Goal: Task Accomplishment & Management: Complete application form

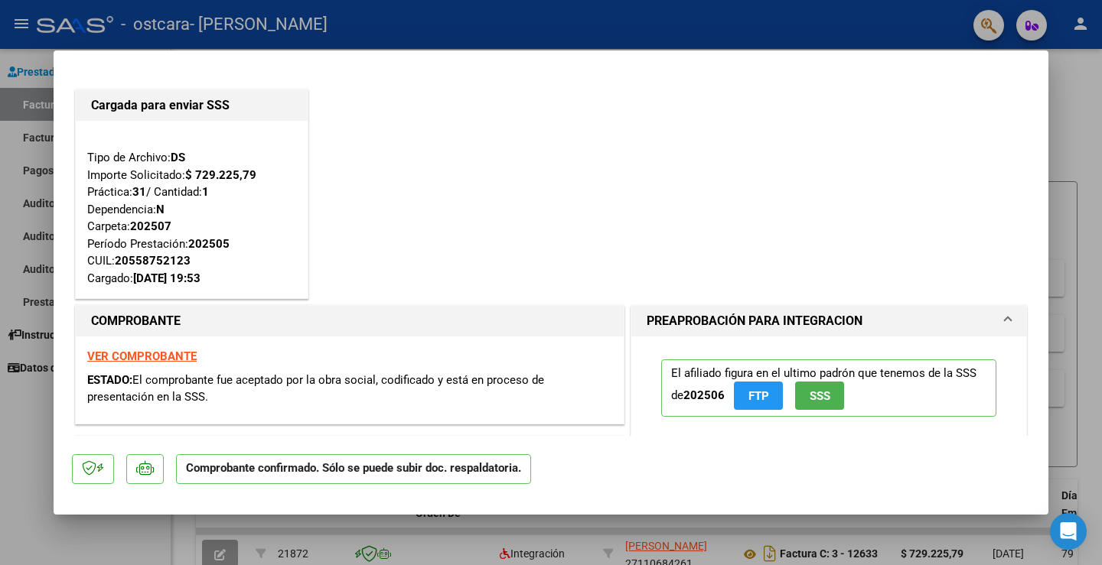
type input "$ 0,00"
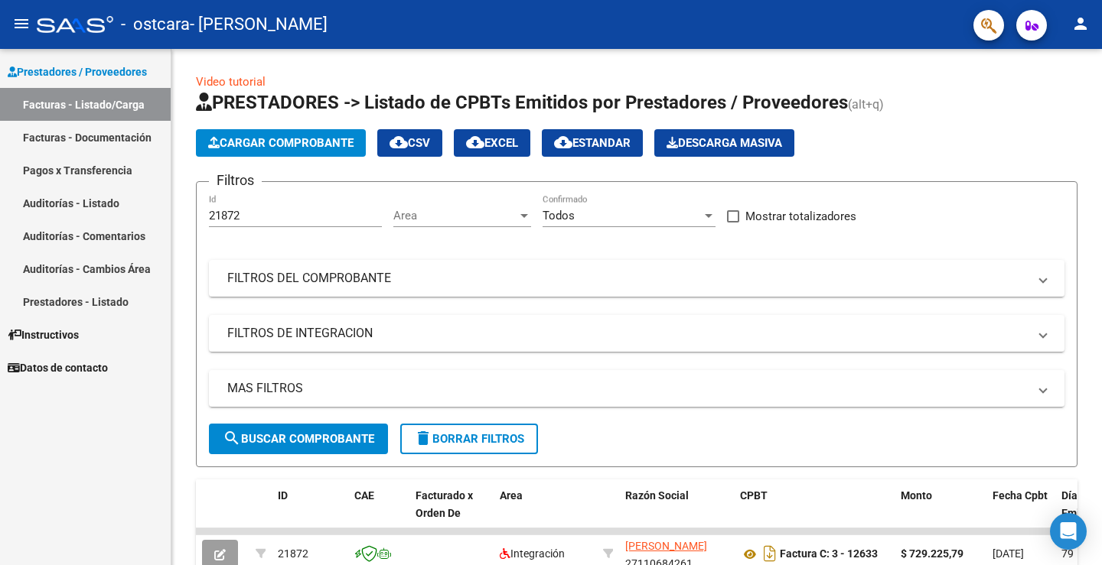
click at [132, 147] on link "Facturas - Documentación" at bounding box center [85, 137] width 171 height 33
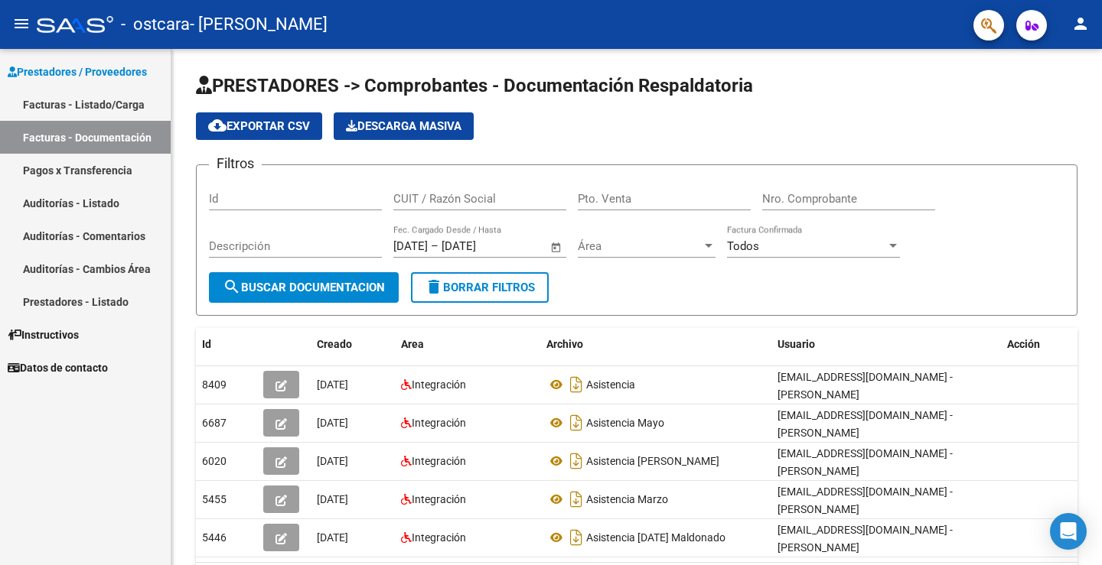
click at [99, 166] on link "Pagos x Transferencia" at bounding box center [85, 170] width 171 height 33
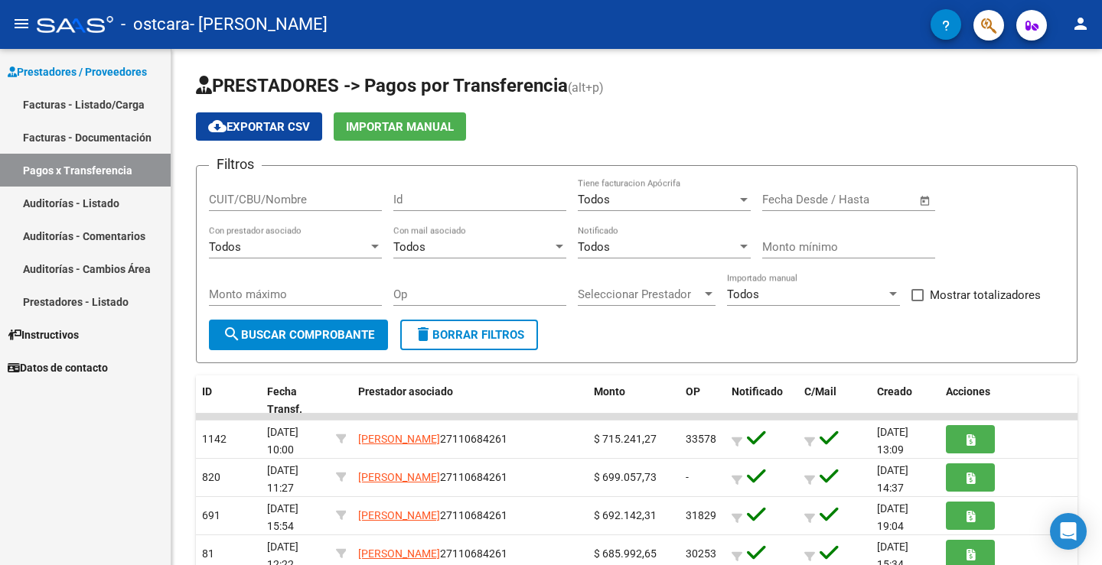
click at [145, 103] on link "Facturas - Listado/Carga" at bounding box center [85, 104] width 171 height 33
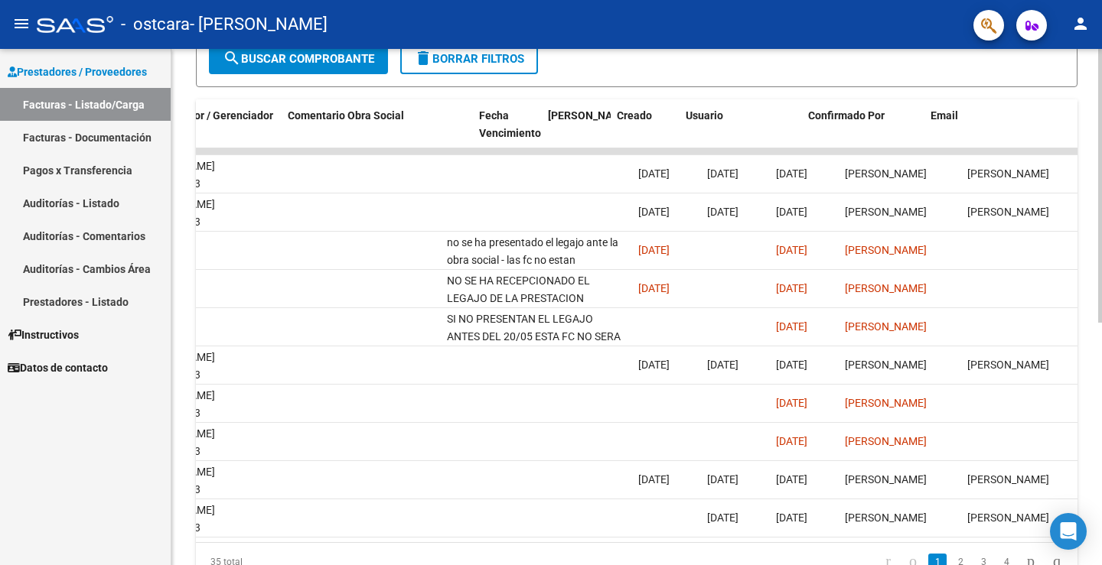
scroll to position [0, 2344]
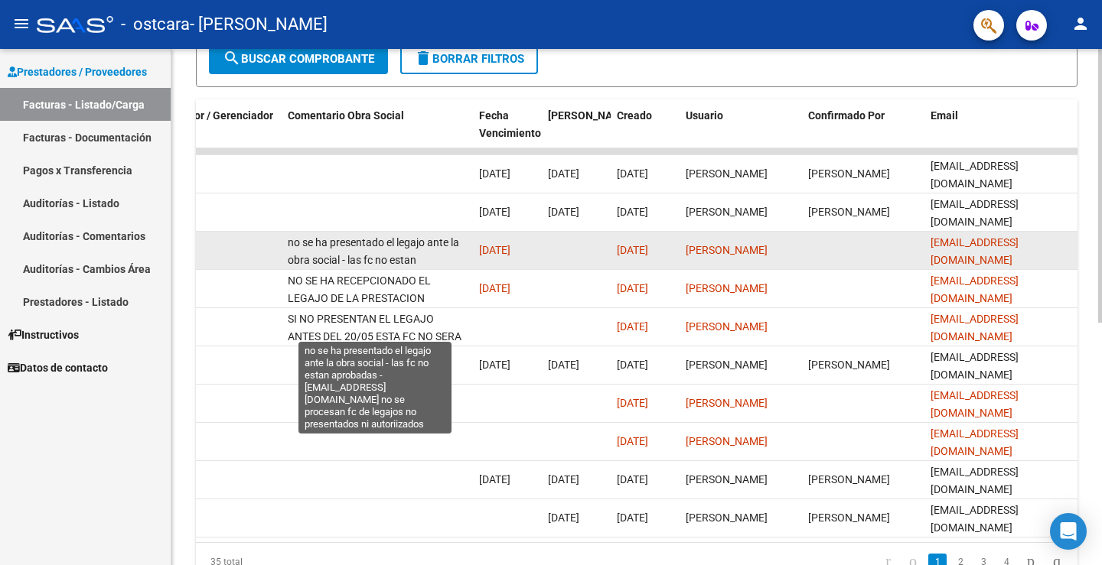
click at [418, 240] on span "no se ha presentado el legajo ante la obra social - las fc no estan aprobadas -…" at bounding box center [373, 285] width 171 height 99
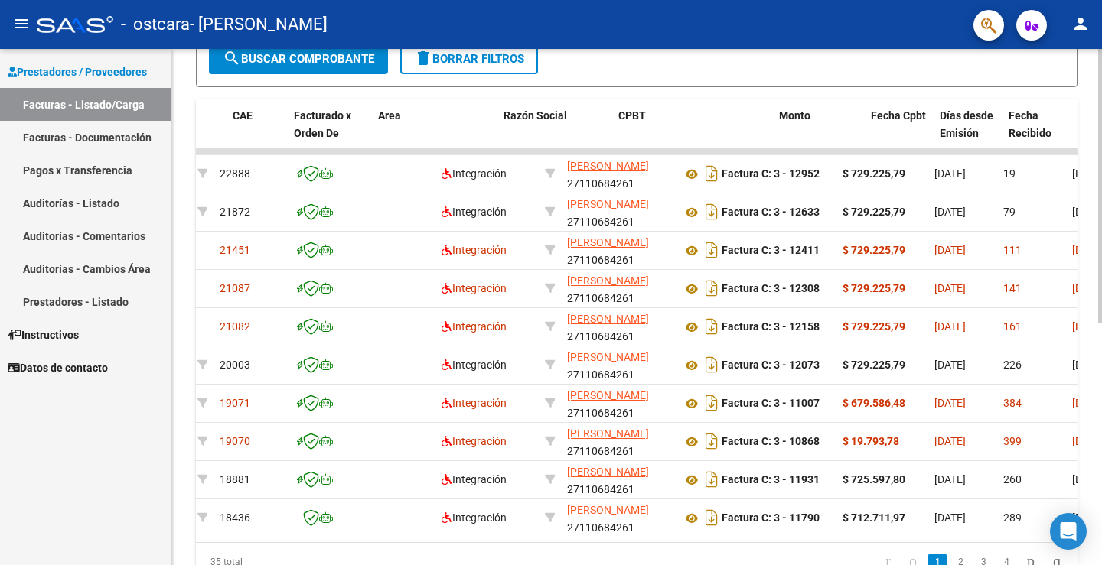
scroll to position [0, 0]
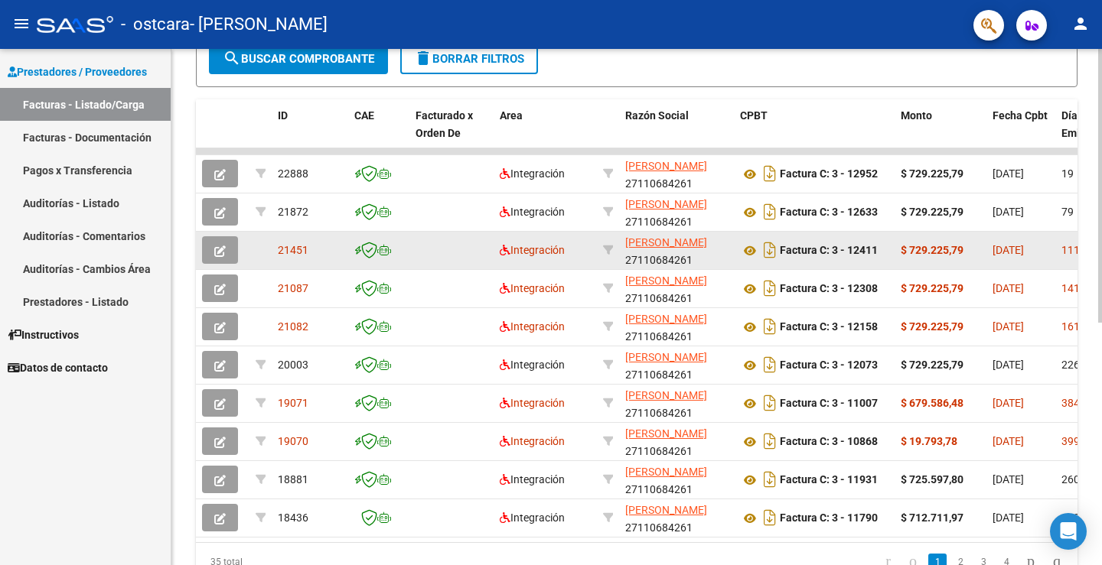
click at [290, 246] on span "21451" at bounding box center [293, 250] width 31 height 12
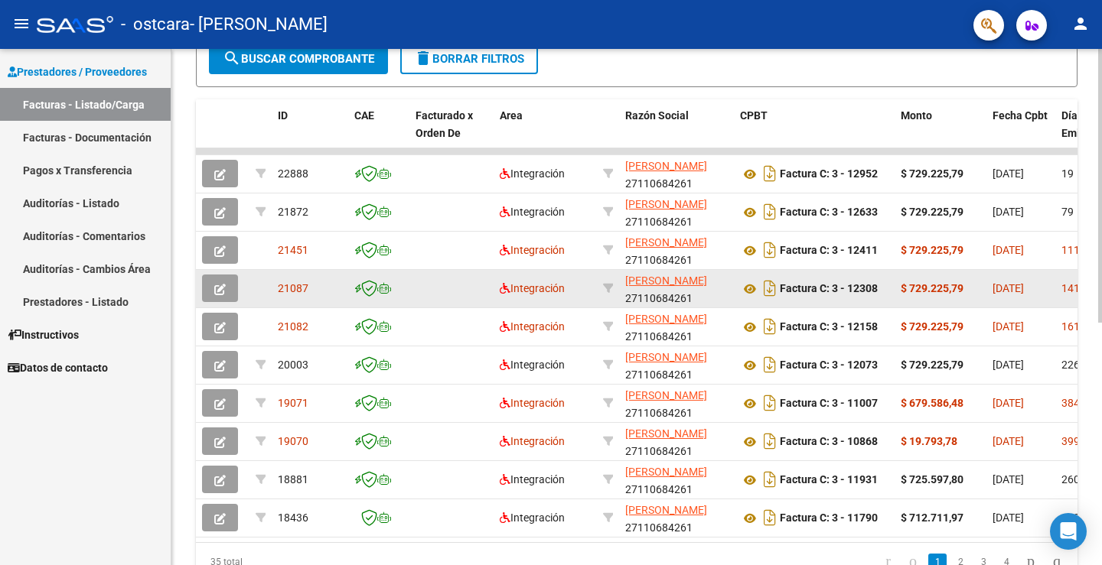
click at [285, 282] on span "21087" at bounding box center [293, 288] width 31 height 12
click at [558, 288] on span "Integración" at bounding box center [532, 288] width 65 height 12
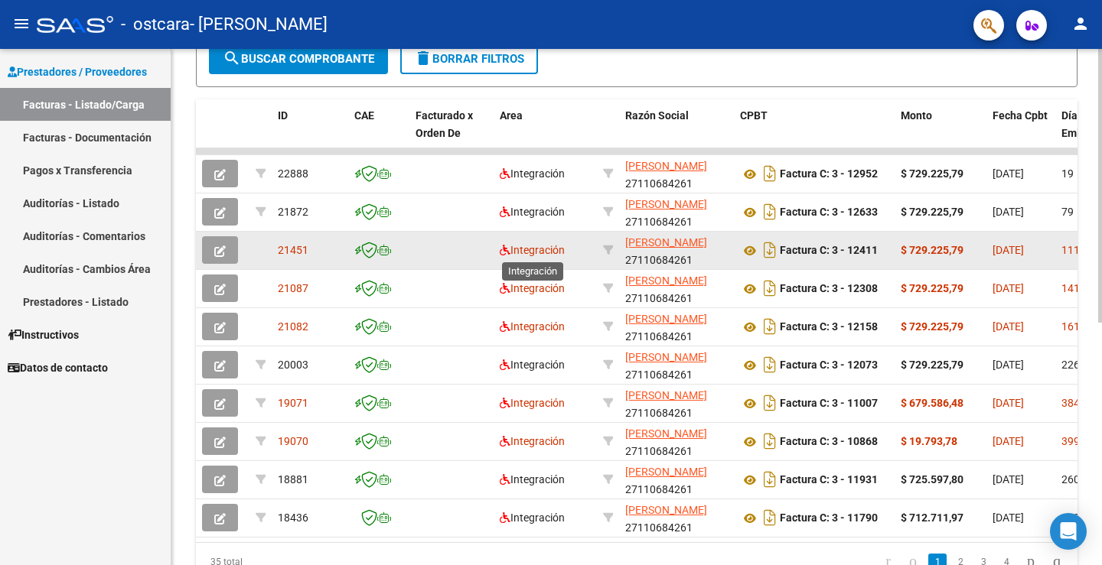
click at [552, 252] on span "Integración" at bounding box center [532, 250] width 65 height 12
click at [604, 252] on icon at bounding box center [608, 250] width 11 height 11
type input "27110684261"
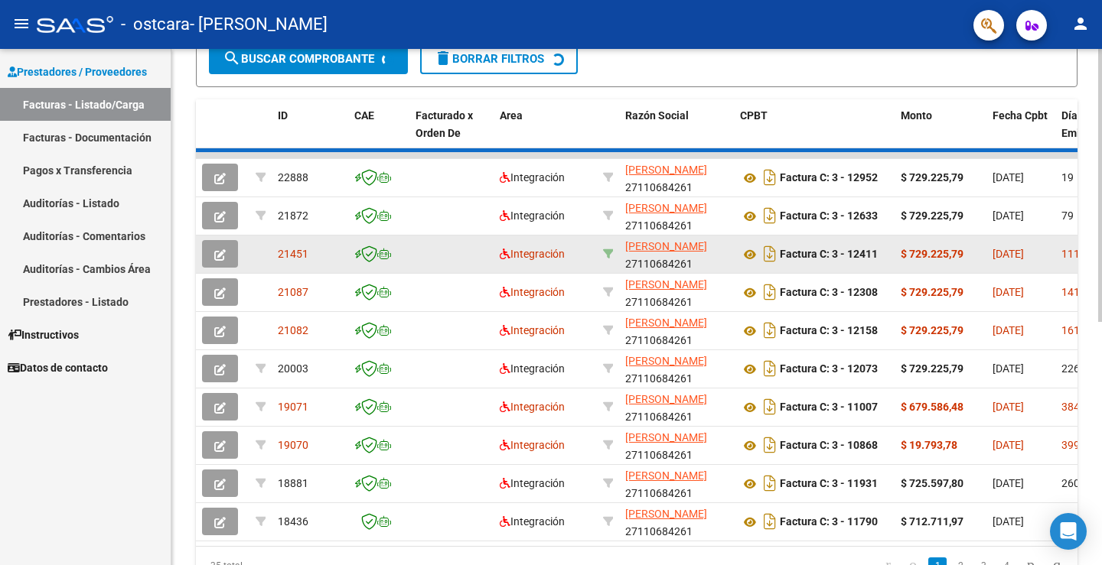
scroll to position [382, 0]
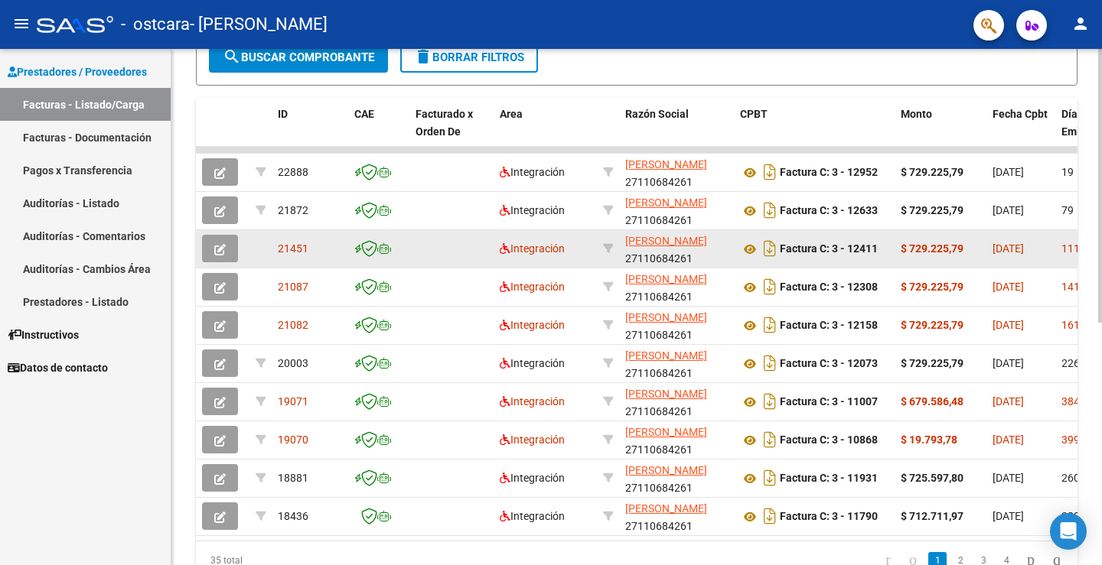
click at [1053, 252] on datatable-body-cell "[DATE]" at bounding box center [1020, 248] width 69 height 37
click at [209, 246] on button "button" at bounding box center [220, 249] width 36 height 28
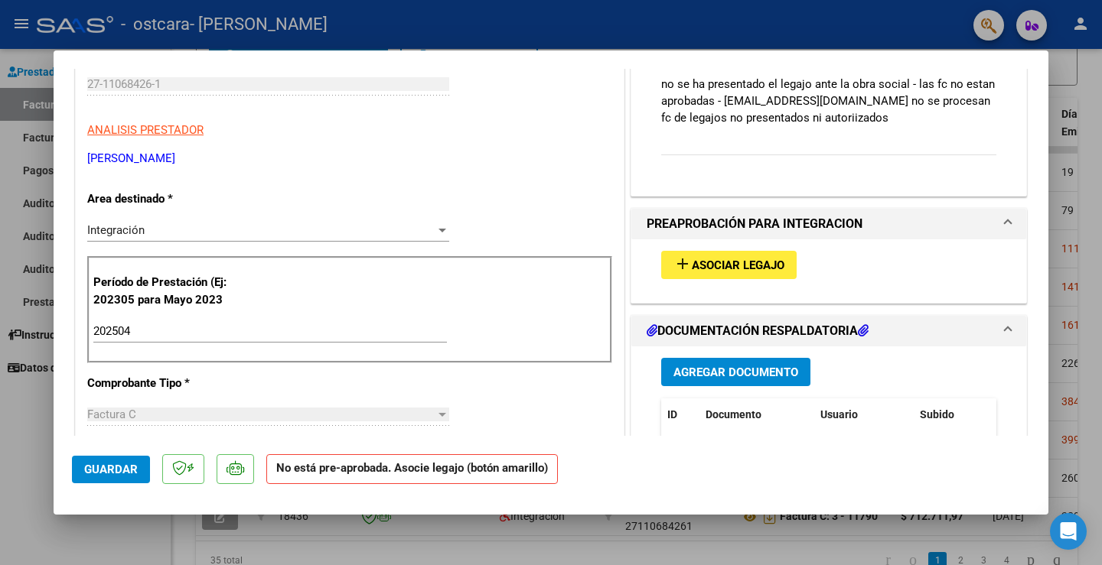
scroll to position [230, 0]
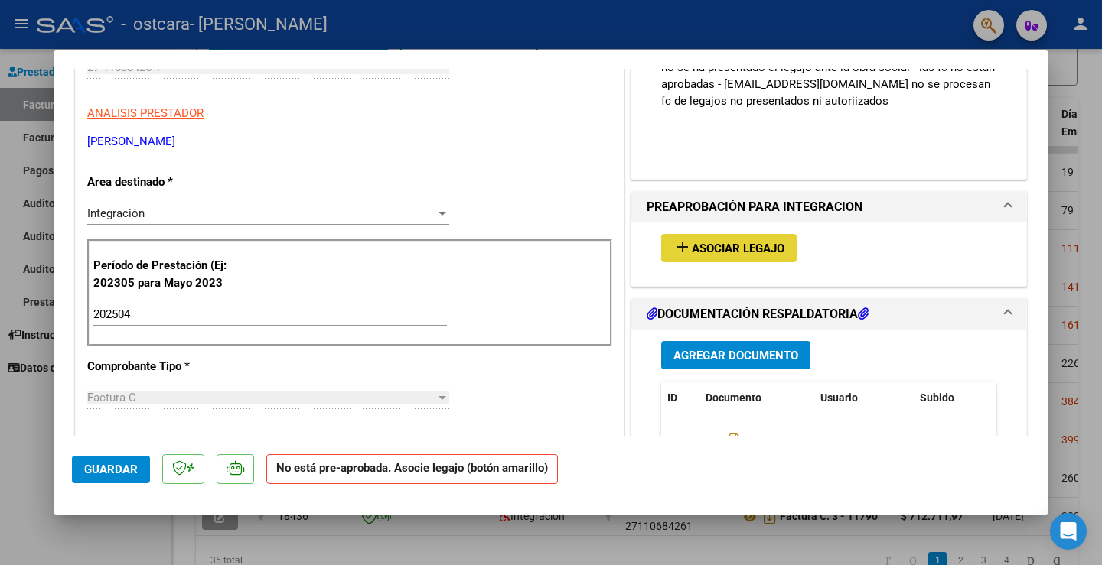
click at [737, 257] on button "add Asociar Legajo" at bounding box center [728, 248] width 135 height 28
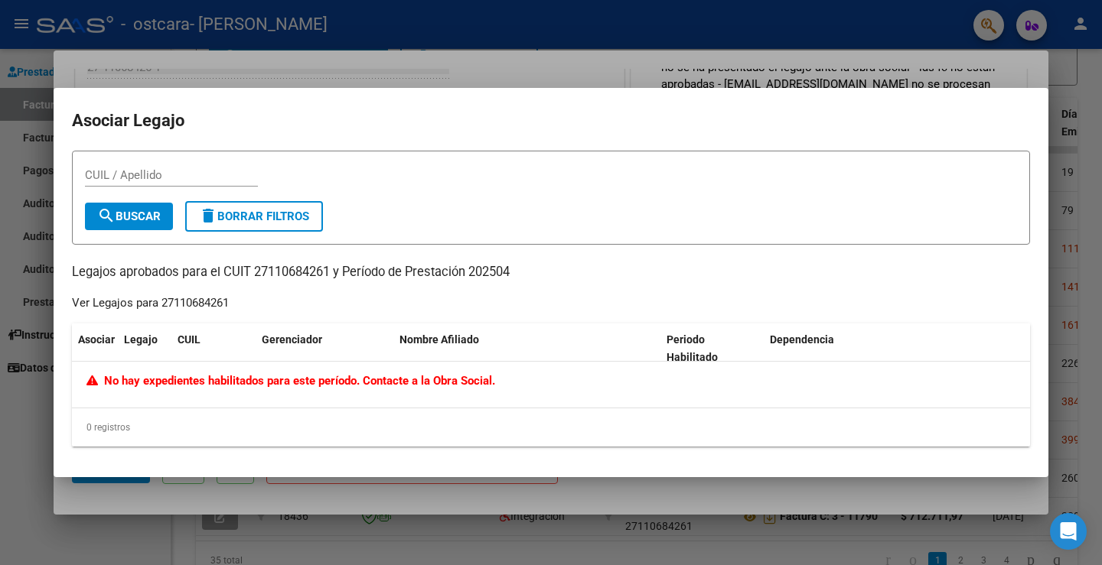
drag, startPoint x: 217, startPoint y: 383, endPoint x: 460, endPoint y: 396, distance: 242.9
click at [460, 396] on div "No hay expedientes habilitados para este período. Contacte a la Obra Social." at bounding box center [551, 385] width 958 height 46
click at [342, 376] on span "No hay expedientes habilitados para este período. Contacte a la Obra Social." at bounding box center [290, 381] width 409 height 14
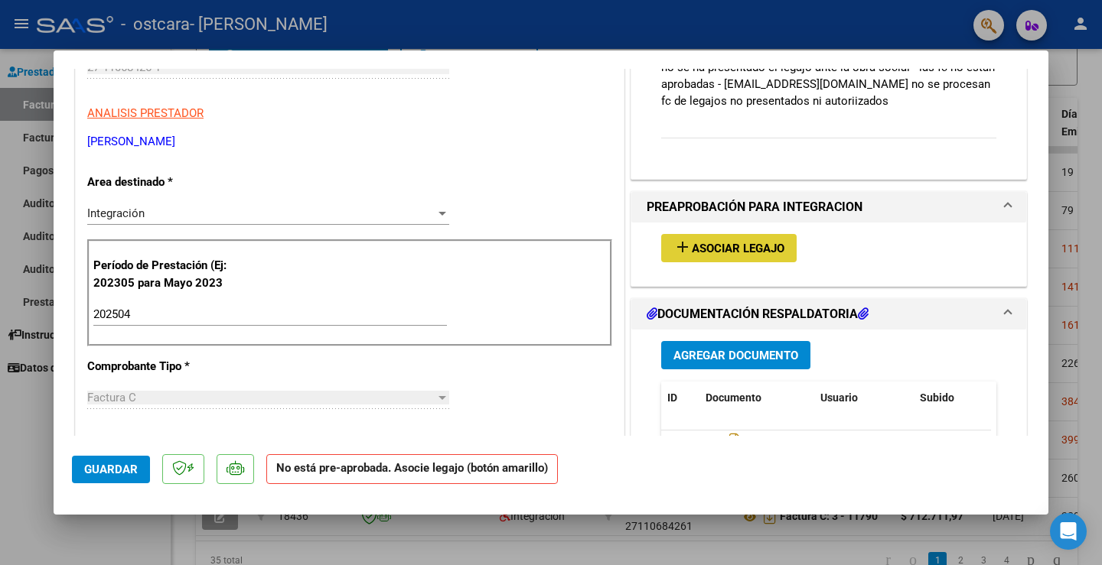
scroll to position [0, 0]
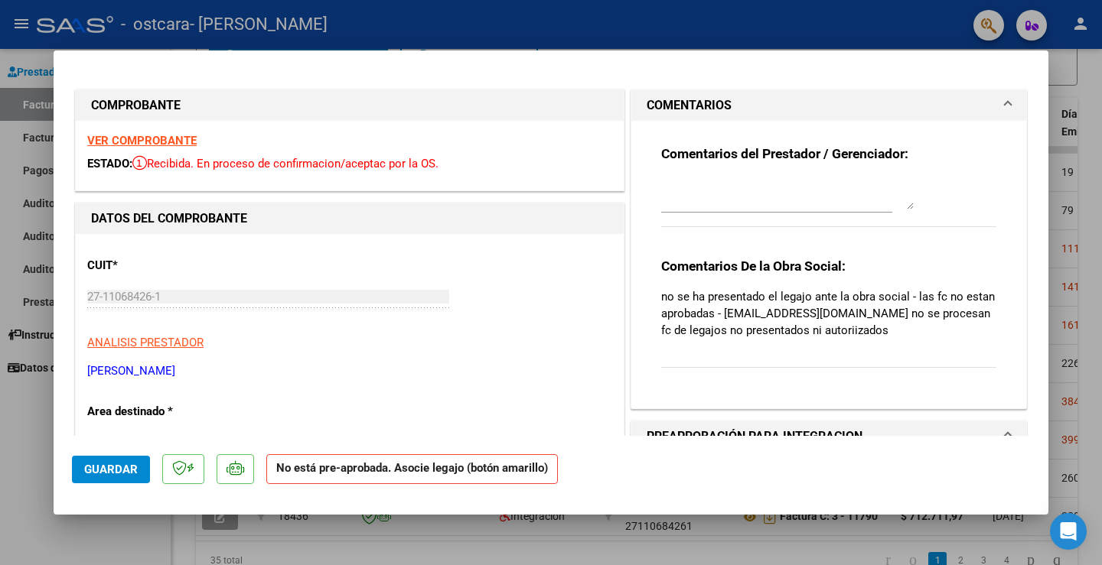
type input "$ 0,00"
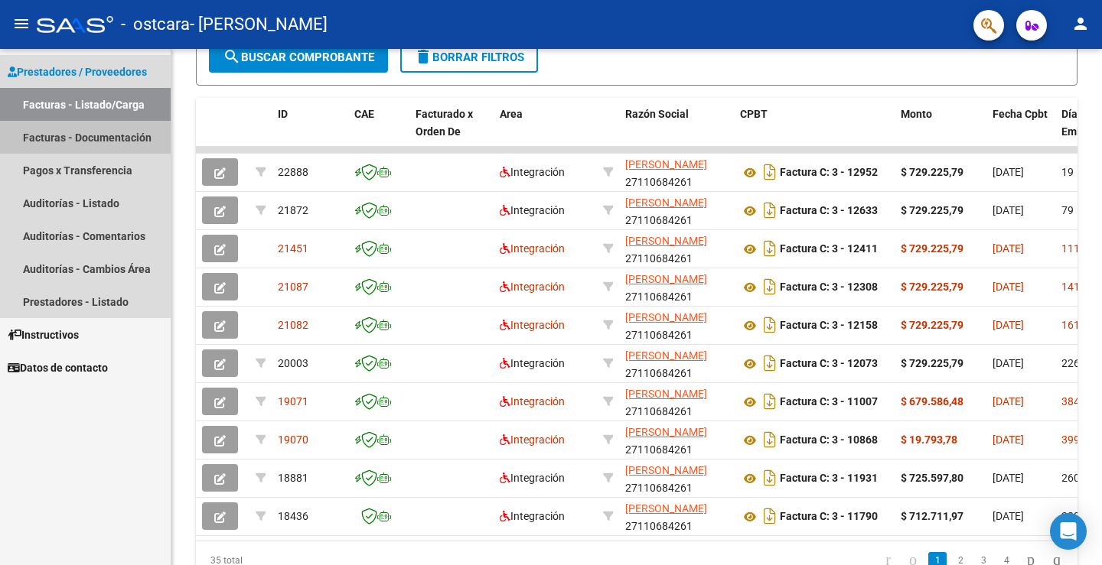
click at [114, 138] on link "Facturas - Documentación" at bounding box center [85, 137] width 171 height 33
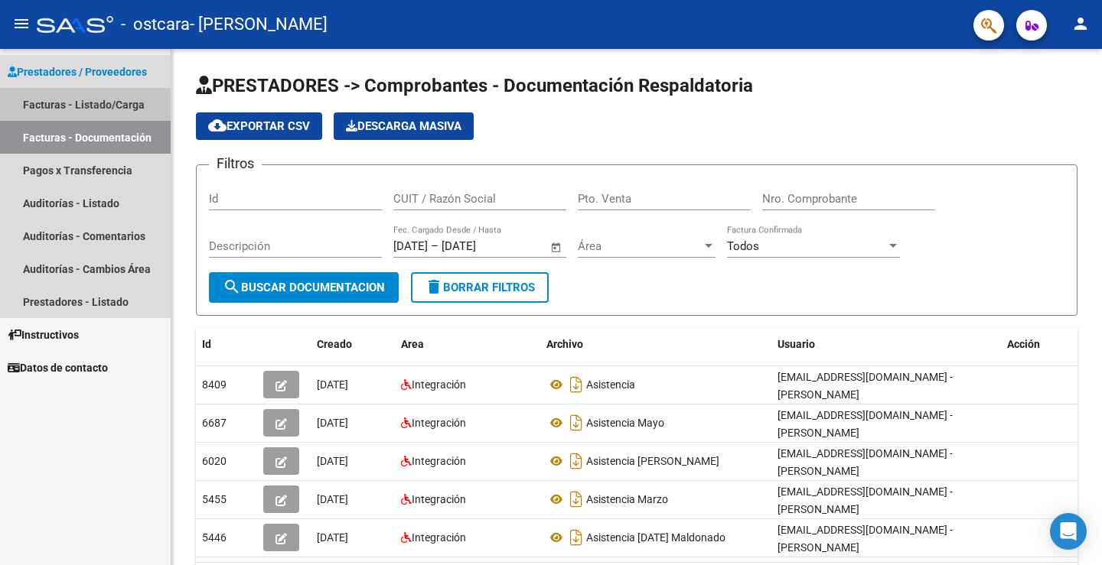
click at [116, 99] on link "Facturas - Listado/Carga" at bounding box center [85, 104] width 171 height 33
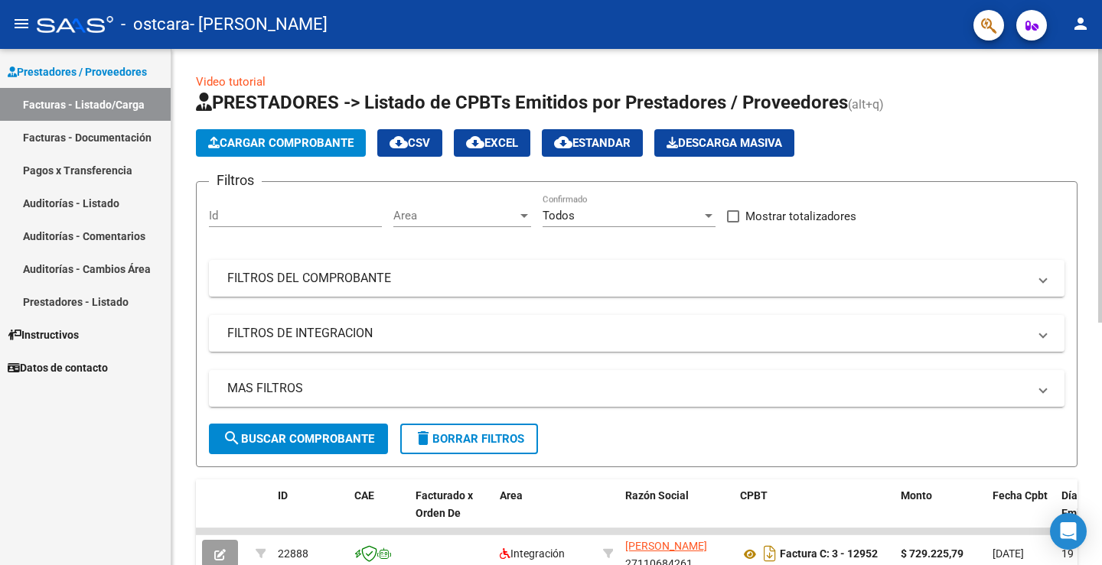
click at [251, 145] on span "Cargar Comprobante" at bounding box center [280, 143] width 145 height 14
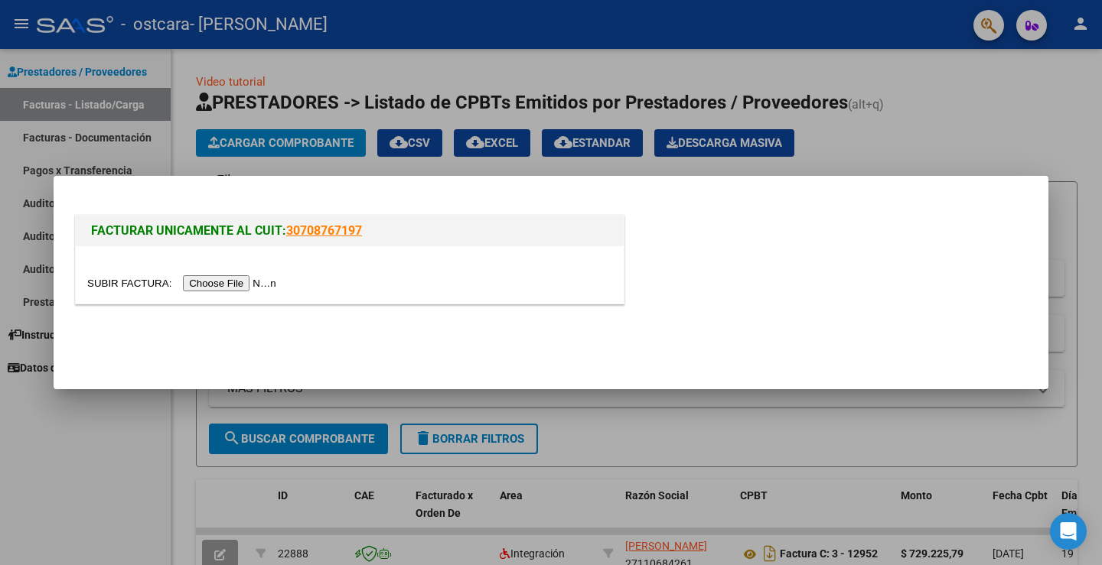
click at [228, 282] on input "file" at bounding box center [184, 283] width 194 height 16
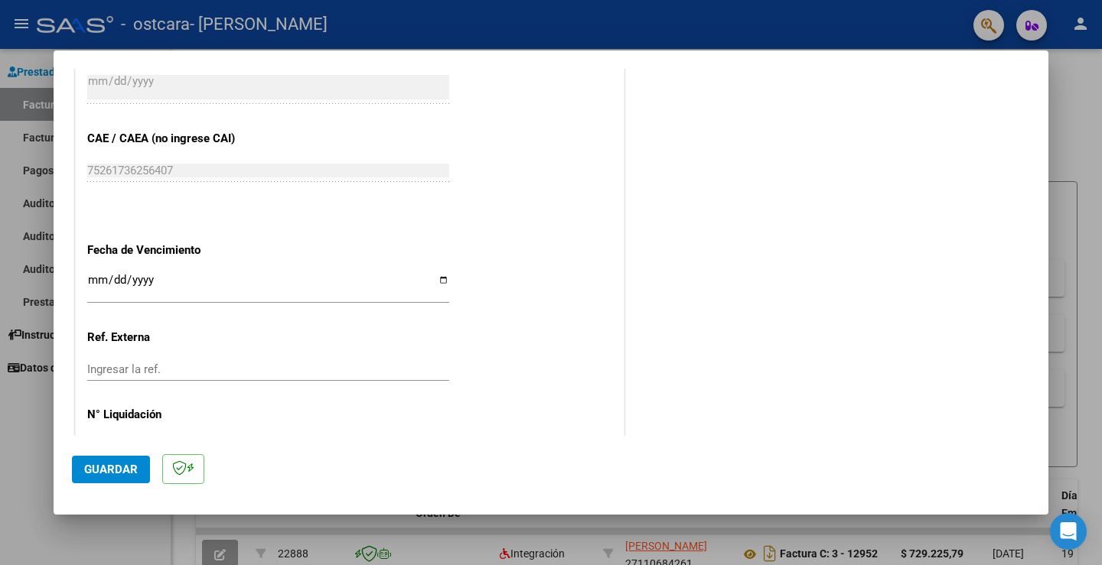
scroll to position [918, 0]
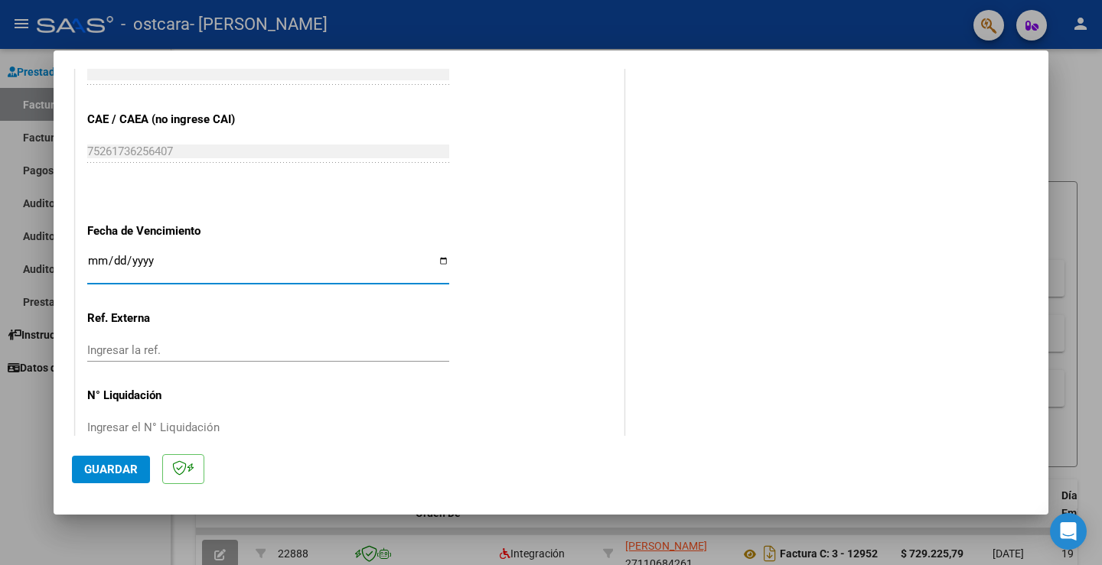
click at [97, 258] on input "Ingresar la fecha" at bounding box center [268, 267] width 362 height 24
type input "[DATE]"
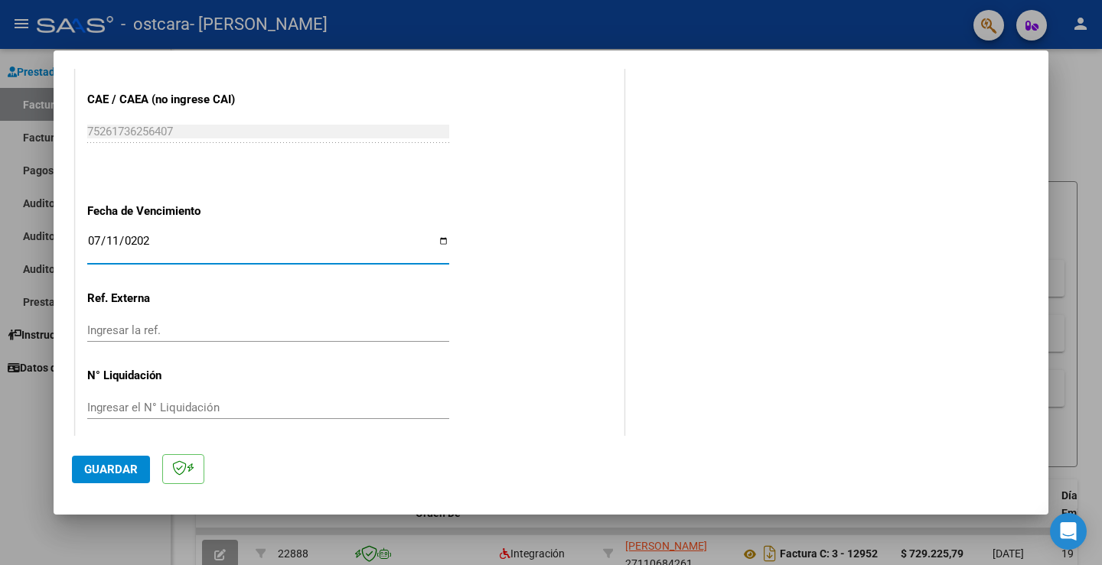
scroll to position [951, 0]
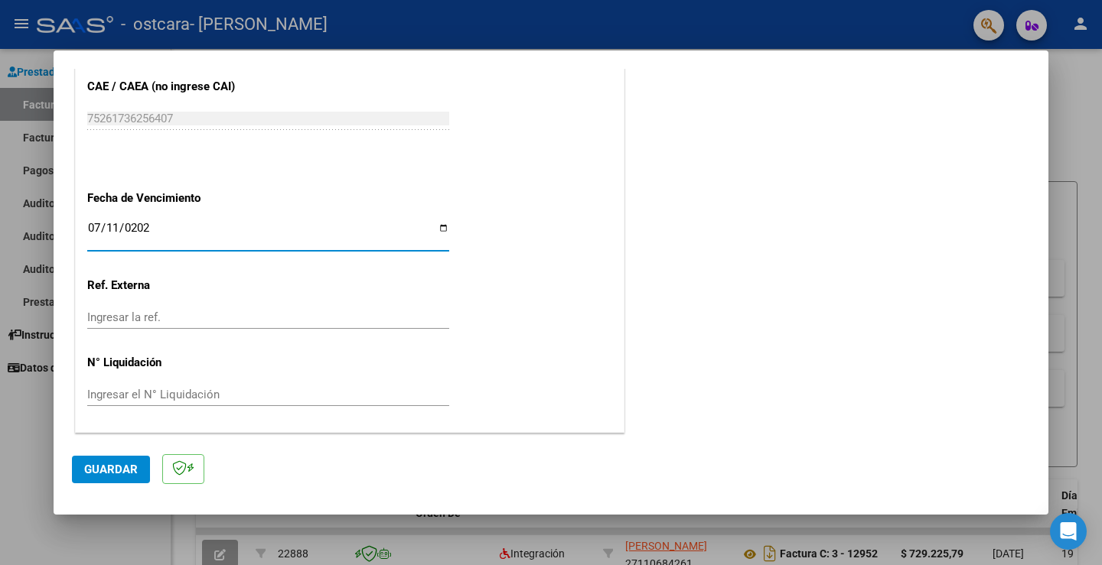
click at [111, 465] on span "Guardar" at bounding box center [111, 470] width 54 height 14
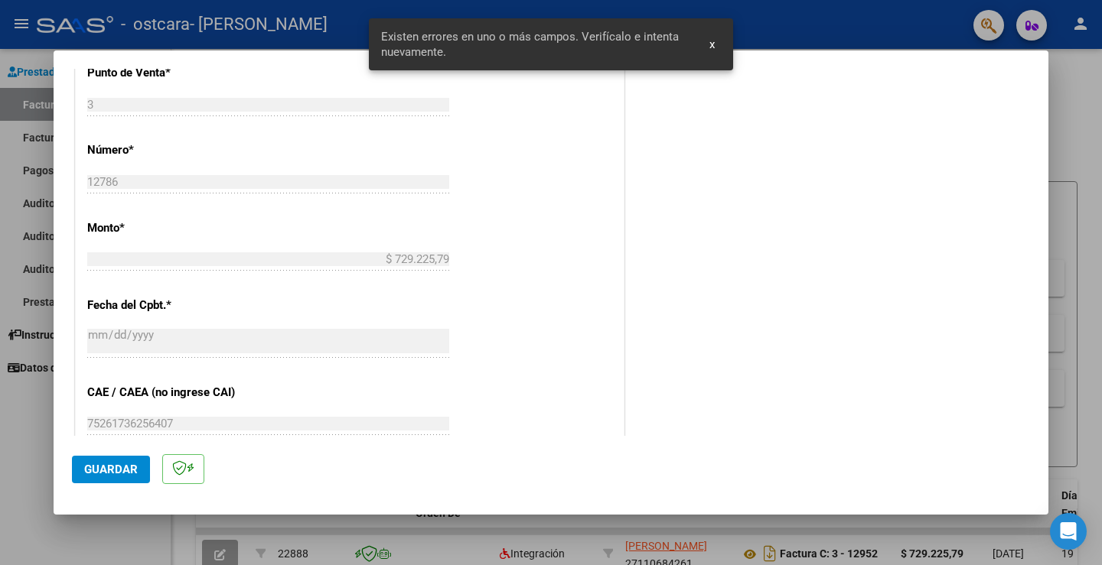
scroll to position [321, 0]
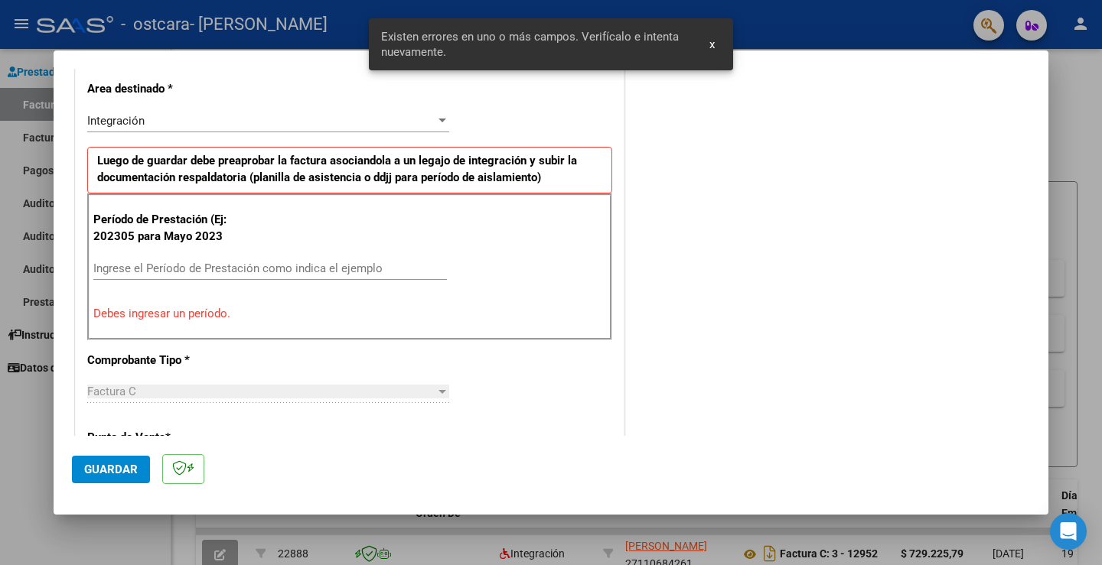
click at [126, 270] on input "Ingrese el Período de Prestación como indica el ejemplo" at bounding box center [269, 269] width 353 height 14
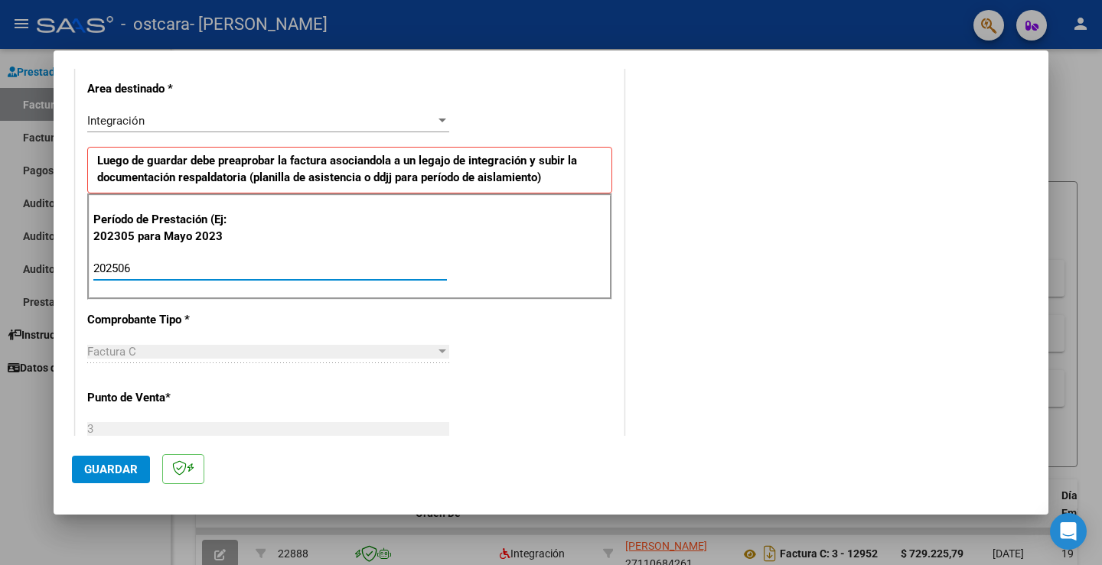
type input "202506"
click at [116, 471] on span "Guardar" at bounding box center [111, 470] width 54 height 14
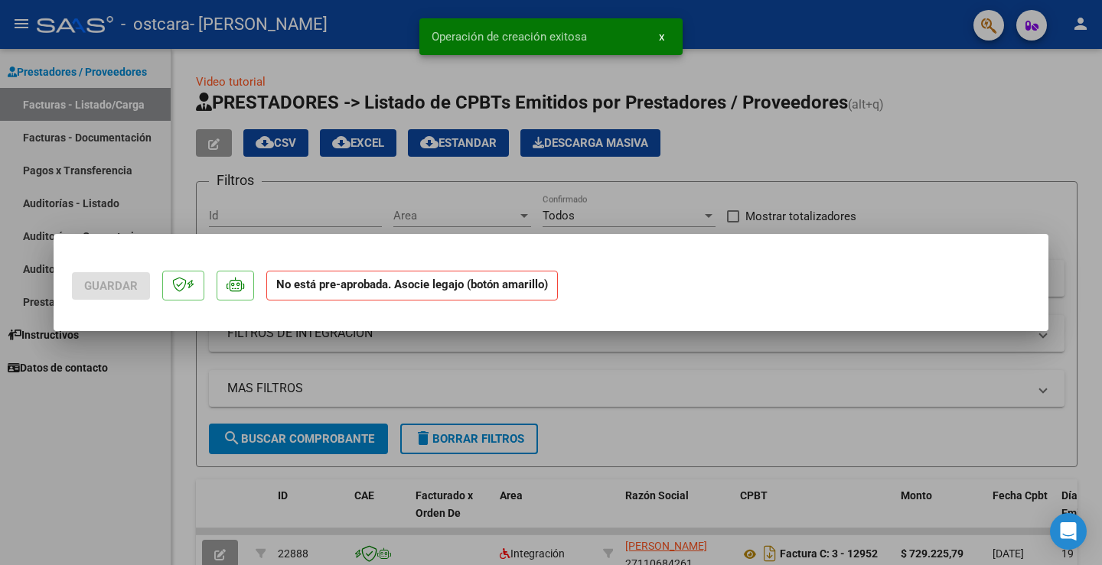
scroll to position [0, 0]
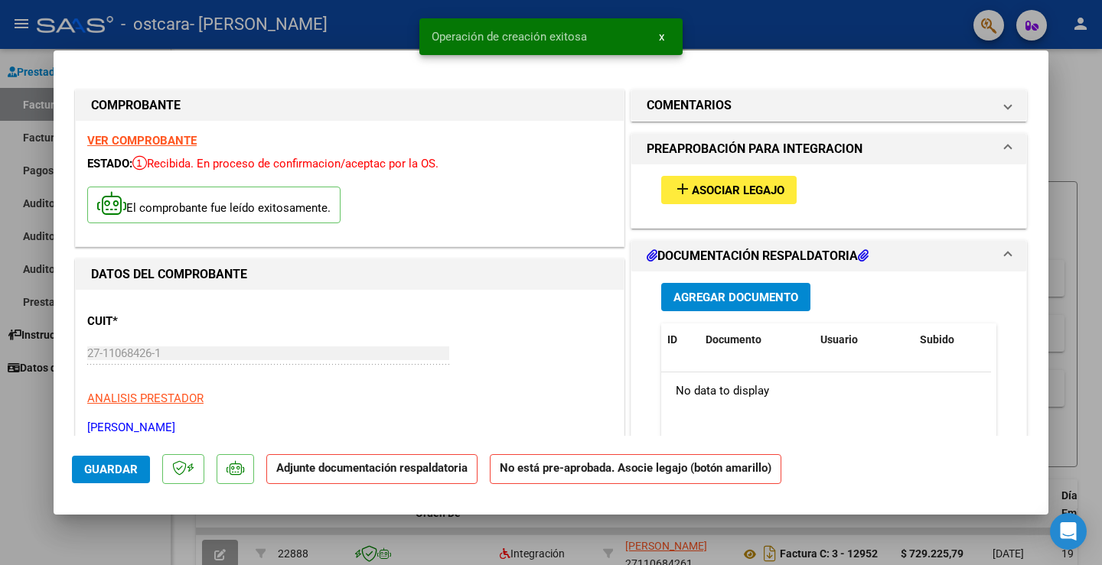
click at [705, 291] on span "Agregar Documento" at bounding box center [735, 298] width 125 height 14
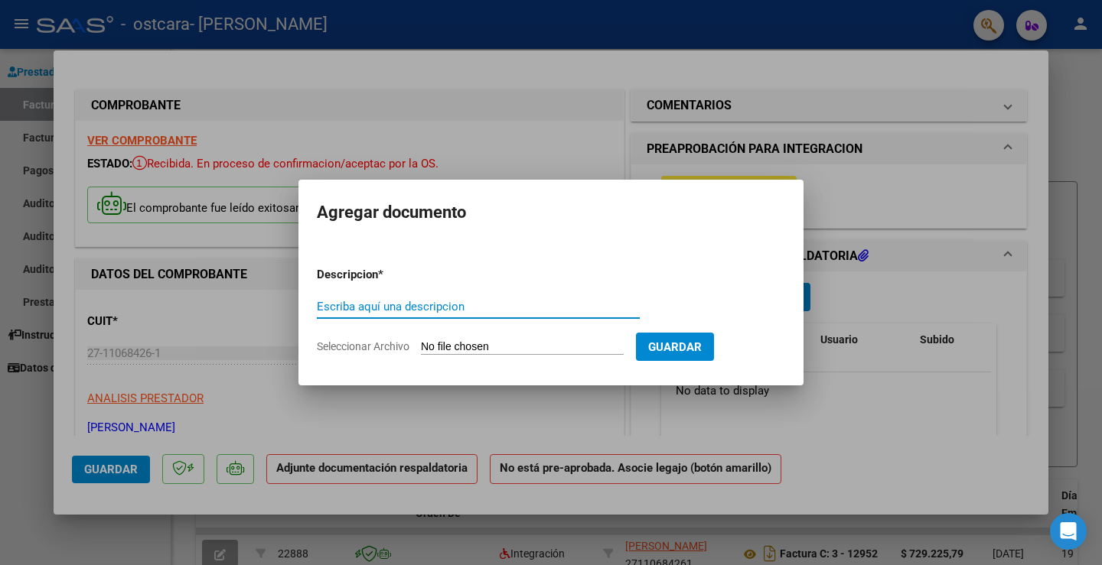
type input "a"
type input "Asistencia [PERSON_NAME]"
click at [479, 348] on input "Seleccionar Archivo" at bounding box center [522, 347] width 203 height 15
type input "C:\fakepath\[DATE] MALDONADO .pdf"
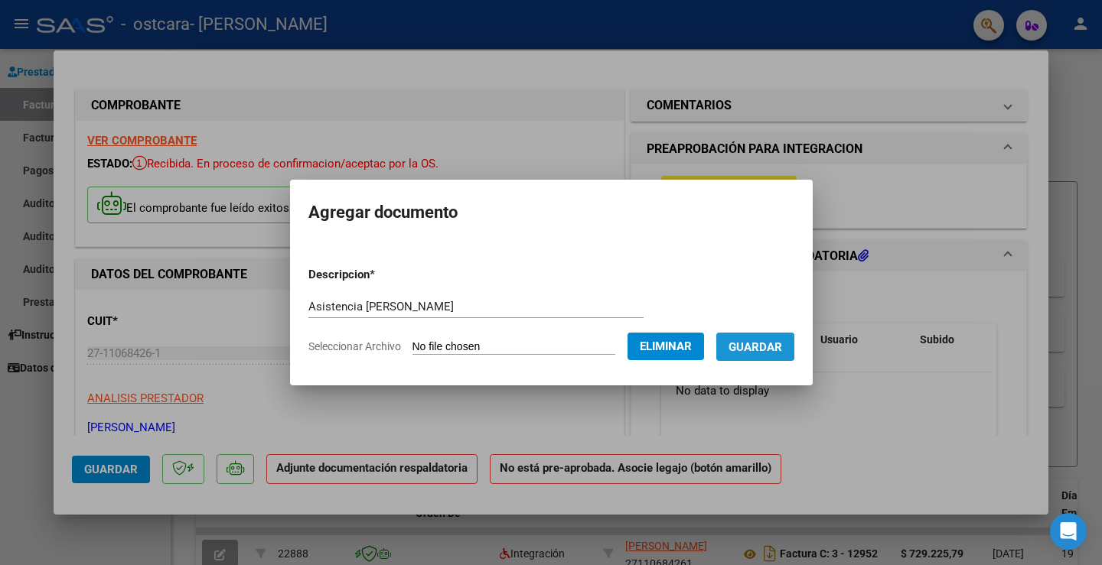
click at [763, 338] on button "Guardar" at bounding box center [755, 347] width 78 height 28
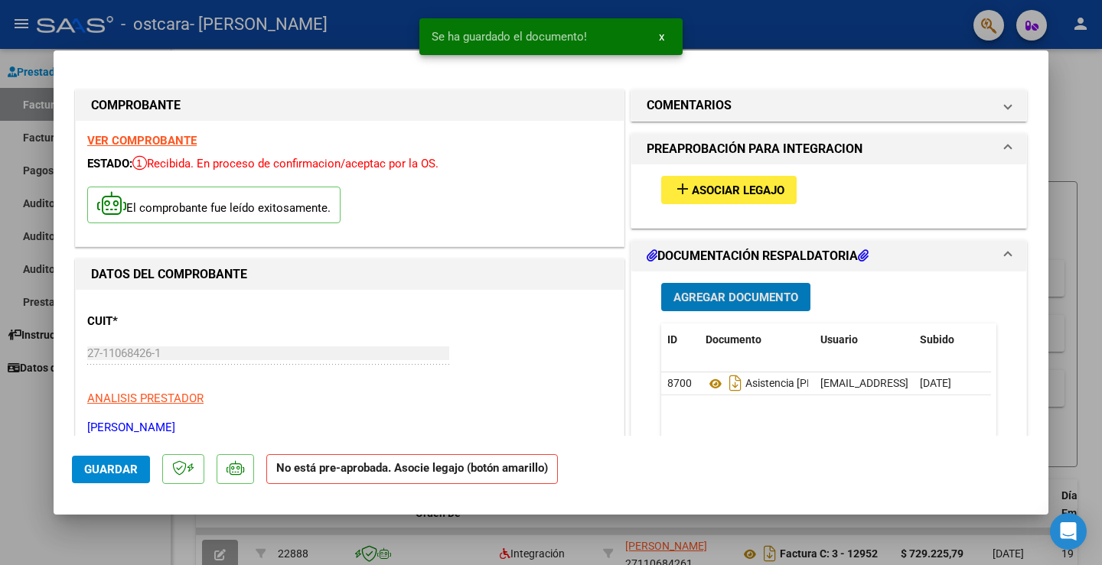
click at [759, 302] on span "Agregar Documento" at bounding box center [735, 298] width 125 height 14
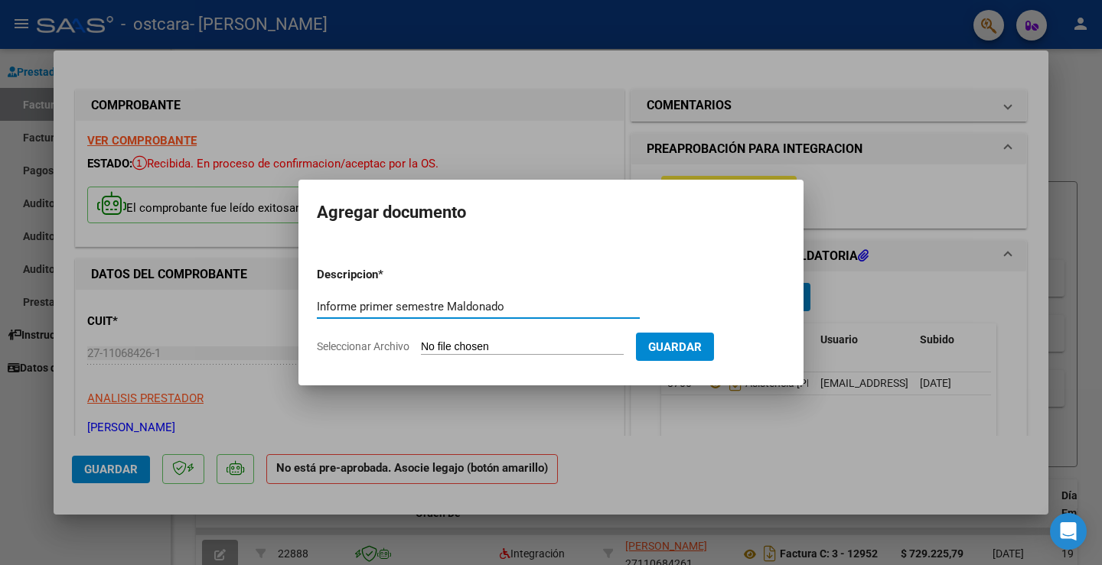
type input "Informe primer semestre Maldonado"
click at [542, 344] on input "Seleccionar Archivo" at bounding box center [522, 347] width 203 height 15
type input "C:\fakepath\[GEOGRAPHIC_DATA], Basthian. Informe mitad de año 2025.pdf"
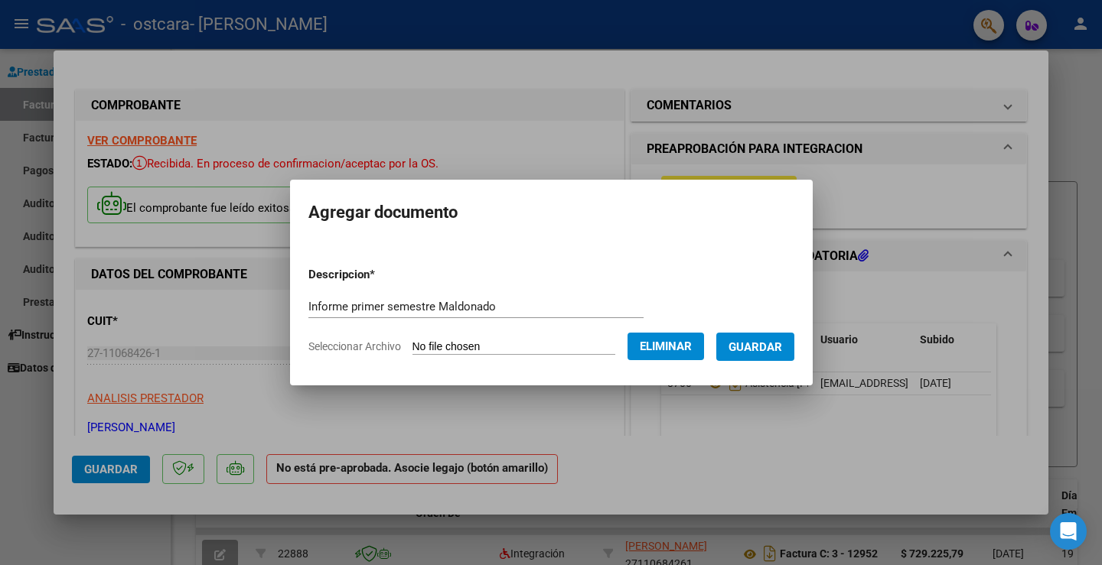
click at [755, 353] on span "Guardar" at bounding box center [755, 347] width 54 height 14
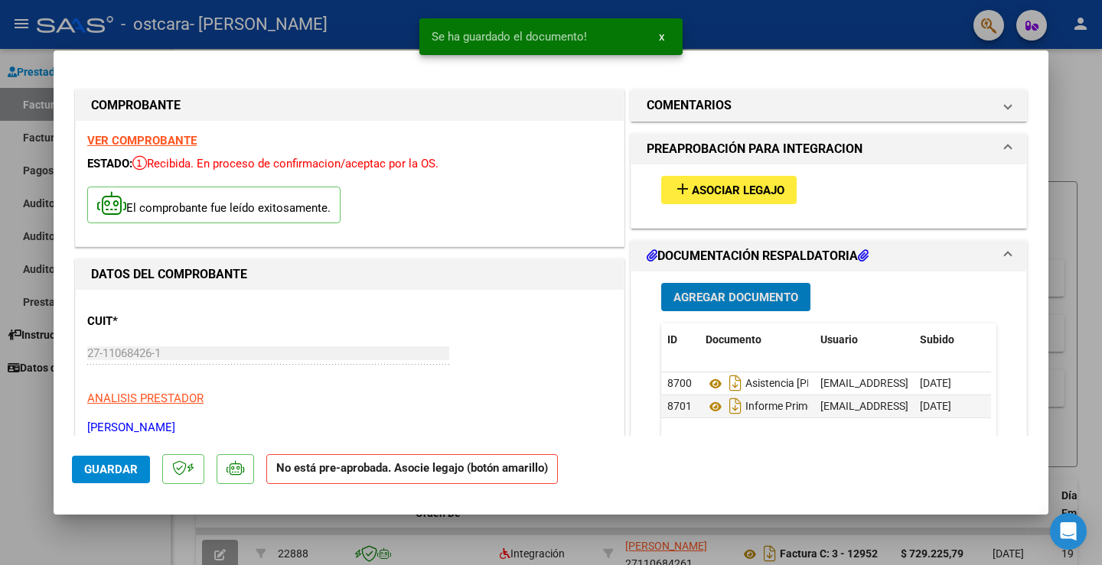
click at [739, 194] on span "Asociar Legajo" at bounding box center [738, 191] width 93 height 14
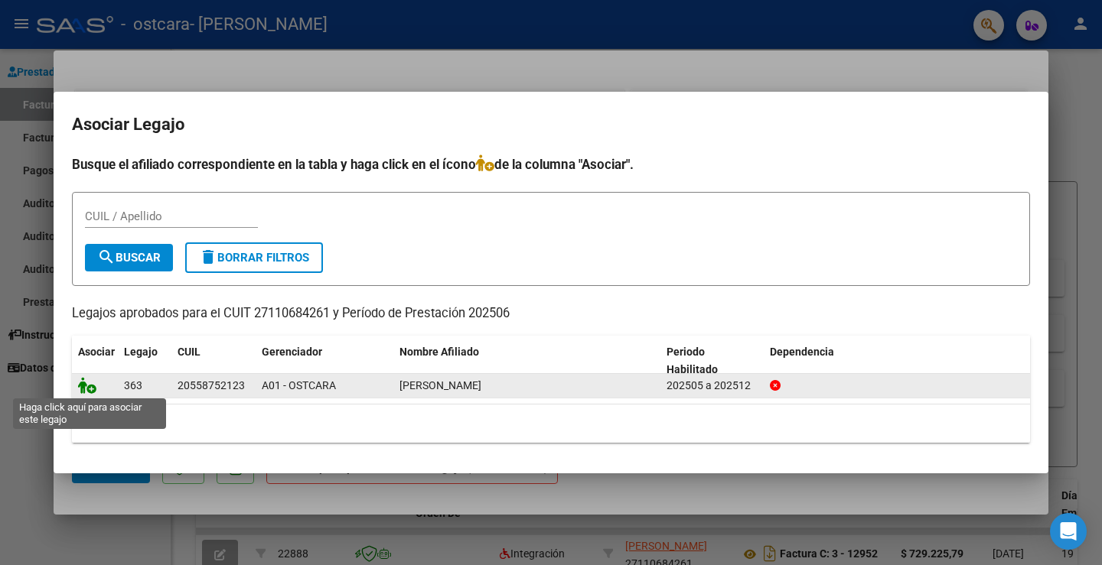
click at [85, 389] on icon at bounding box center [87, 385] width 18 height 17
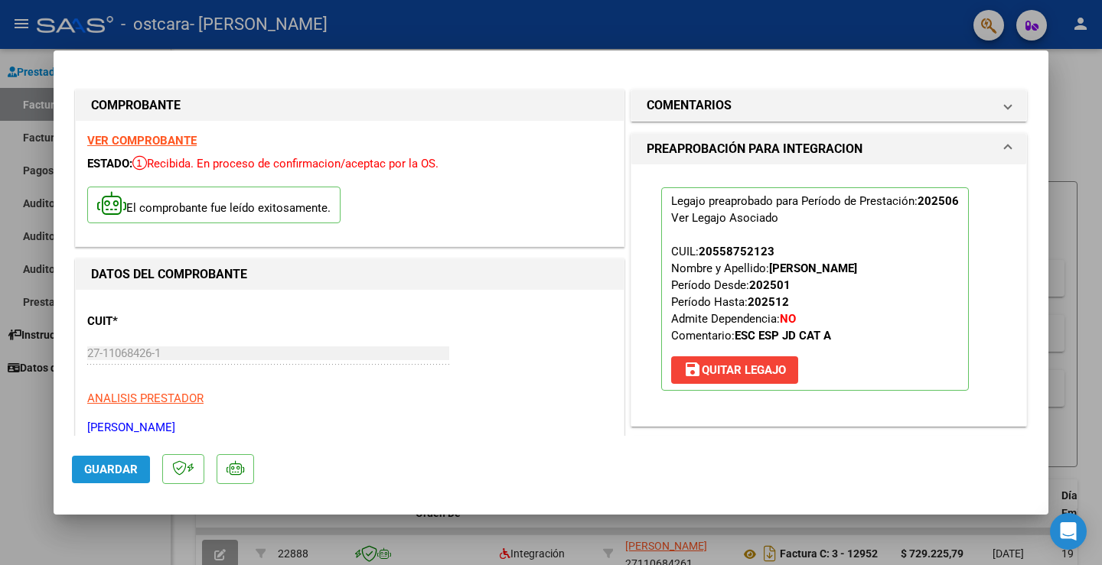
click at [103, 465] on span "Guardar" at bounding box center [111, 470] width 54 height 14
click at [119, 472] on span "Guardar" at bounding box center [111, 470] width 54 height 14
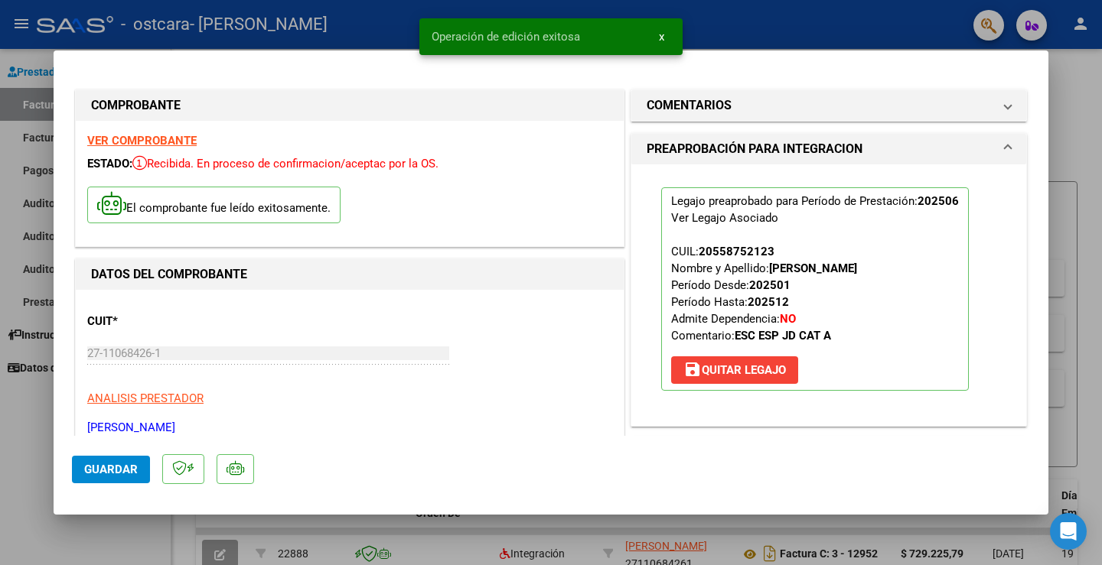
type input "$ 0,00"
